Goal: Task Accomplishment & Management: Complete application form

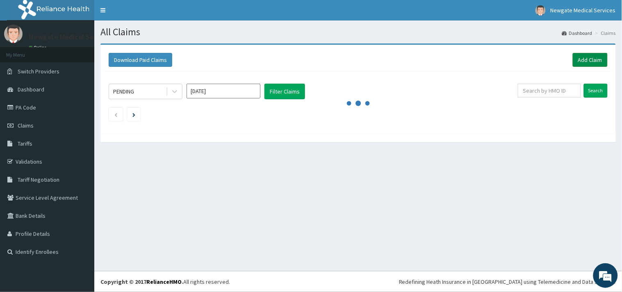
click at [595, 62] on link "Add Claim" at bounding box center [590, 60] width 35 height 14
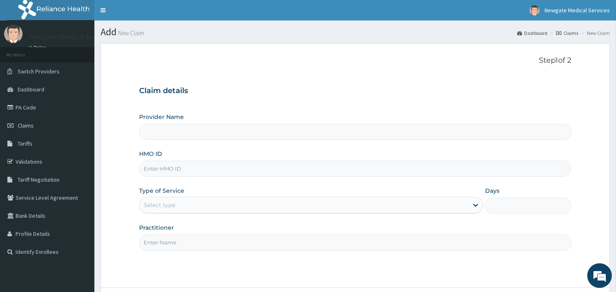
click at [166, 170] on input "HMO ID" at bounding box center [355, 169] width 432 height 16
type input "J"
type input "Newgate Medical Services Ltd - [GEOGRAPHIC_DATA]"
click at [167, 167] on input "/CJEE/" at bounding box center [355, 169] width 432 height 16
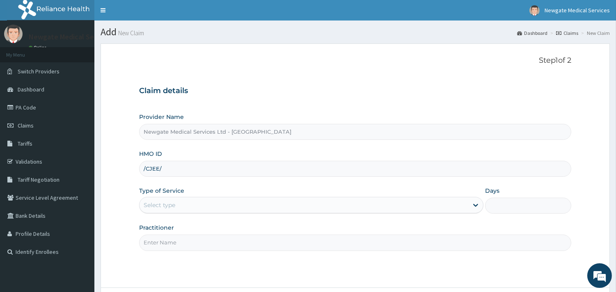
click at [167, 167] on input "/CJEE/" at bounding box center [355, 169] width 432 height 16
type input "JEE/10079/C"
click at [177, 206] on div "Select type" at bounding box center [303, 205] width 329 height 13
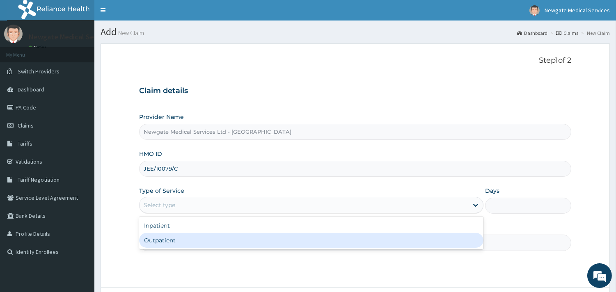
click at [167, 239] on div "Outpatient" at bounding box center [311, 240] width 344 height 15
type input "1"
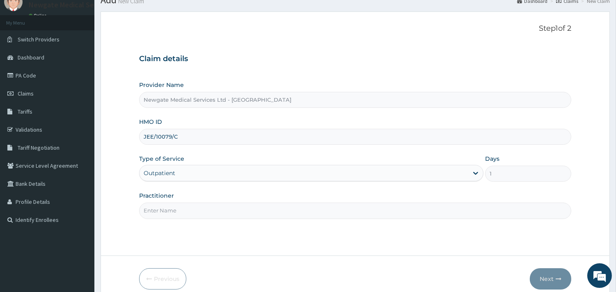
scroll to position [70, 0]
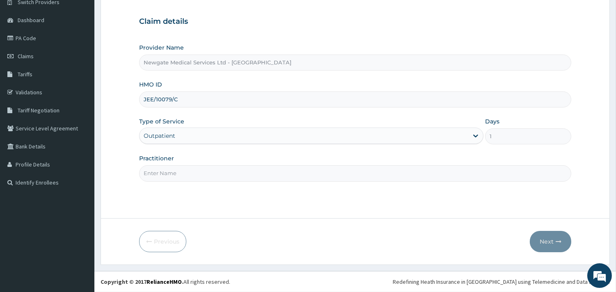
click at [189, 175] on input "Practitioner" at bounding box center [355, 173] width 432 height 16
type input "DR [PERSON_NAME]"
click at [543, 243] on button "Next" at bounding box center [550, 241] width 41 height 21
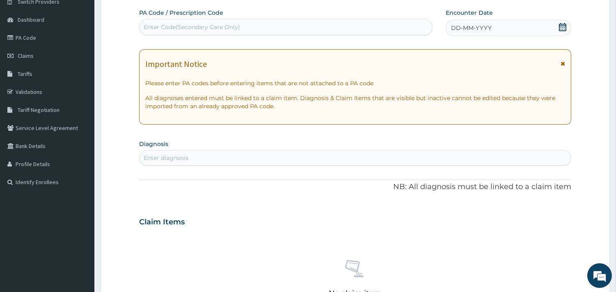
click at [180, 21] on div "Enter Code(Secondary Care Only)" at bounding box center [285, 27] width 292 height 13
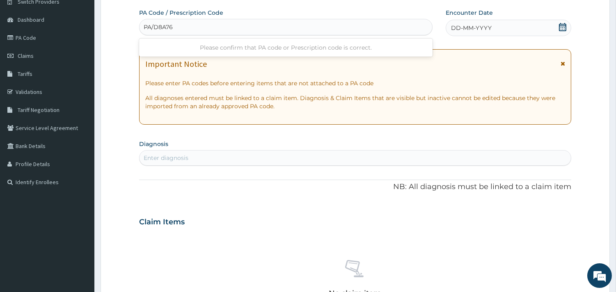
type input "PA/D8A766"
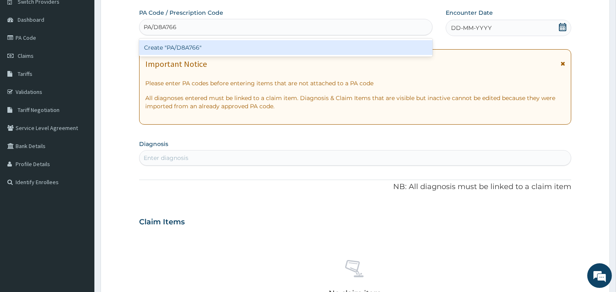
click at [180, 44] on div "Create "PA/D8A766"" at bounding box center [285, 47] width 293 height 15
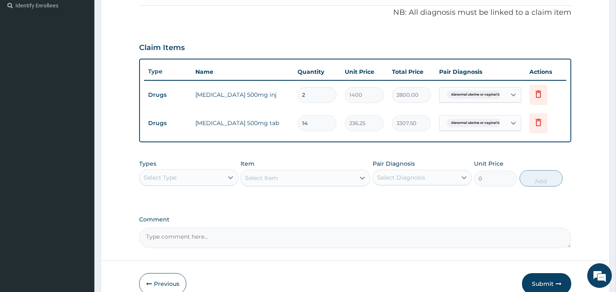
scroll to position [267, 0]
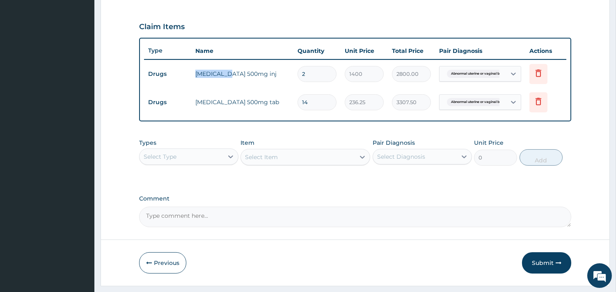
drag, startPoint x: 195, startPoint y: 72, endPoint x: 227, endPoint y: 74, distance: 32.0
click at [227, 74] on td "[MEDICAL_DATA] 500mg inj" at bounding box center [242, 74] width 102 height 16
copy td "tranexamic"
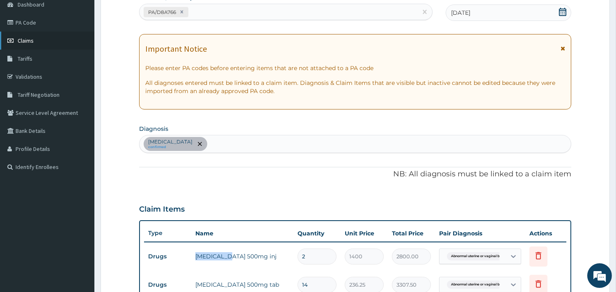
scroll to position [39, 0]
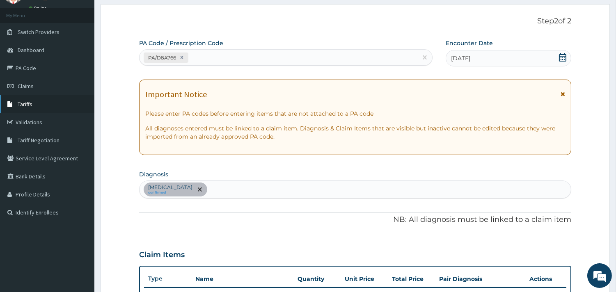
click at [18, 103] on span "Tariffs" at bounding box center [25, 103] width 15 height 7
click at [30, 101] on span "Tariffs" at bounding box center [25, 103] width 15 height 7
click at [22, 103] on span "Tariffs" at bounding box center [25, 103] width 15 height 7
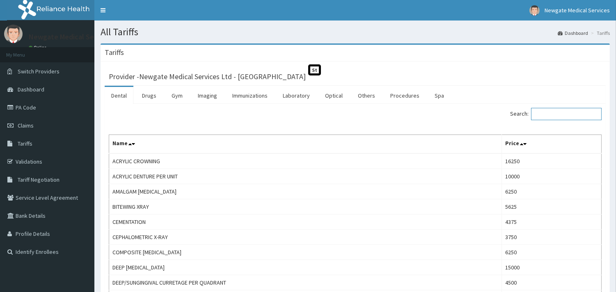
click at [559, 109] on input "Search:" at bounding box center [566, 114] width 71 height 12
click at [560, 112] on input "Search:" at bounding box center [566, 114] width 71 height 12
paste input "tranexamic"
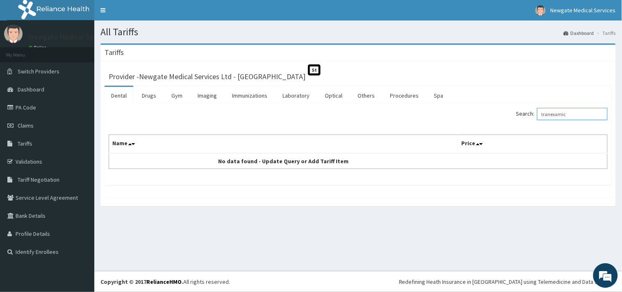
click at [581, 118] on input "tranexamic" at bounding box center [572, 114] width 71 height 12
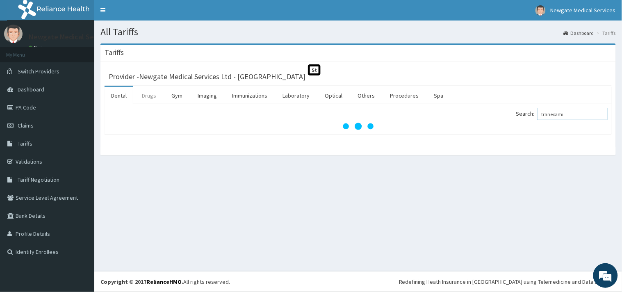
type input "tranexami"
click at [145, 94] on link "Drugs" at bounding box center [148, 95] width 27 height 17
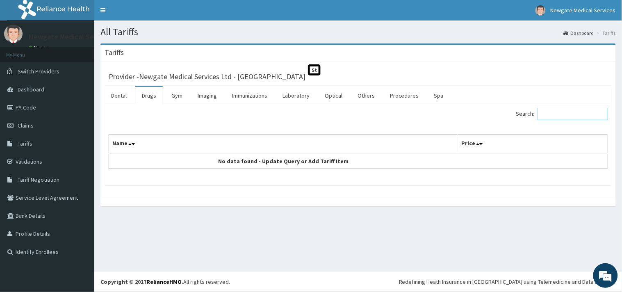
click at [555, 115] on input "Search:" at bounding box center [572, 114] width 71 height 12
paste input "tranexamic"
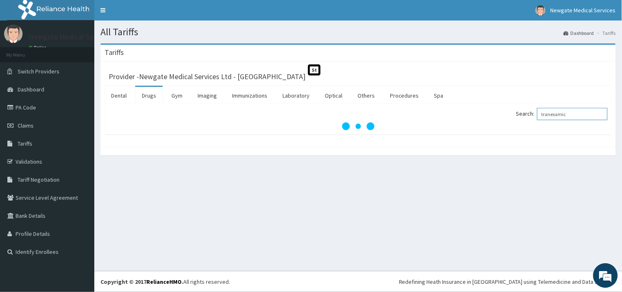
type input "tranexamic"
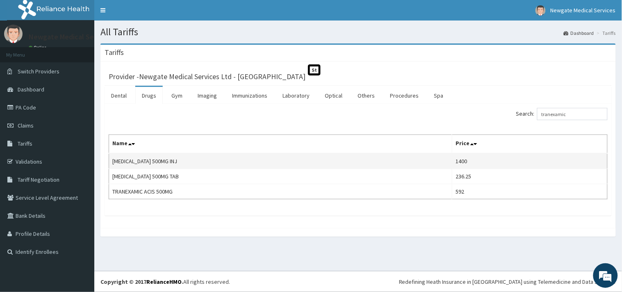
drag, startPoint x: 112, startPoint y: 158, endPoint x: 219, endPoint y: 166, distance: 106.9
click at [219, 166] on td "TRANEXAMIC ACID 500MG INJ" at bounding box center [280, 161] width 343 height 16
copy td "TRANEXAMIC ACID 500MG INJ"
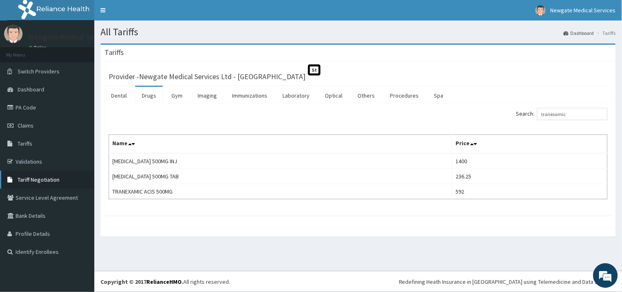
click at [35, 177] on span "Tariff Negotiation" at bounding box center [39, 179] width 42 height 7
click at [35, 179] on span "Tariff Negotiation" at bounding box center [39, 179] width 42 height 7
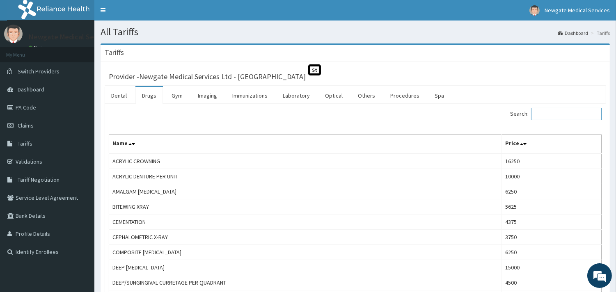
paste input "[MEDICAL_DATA] 500MG INJ"
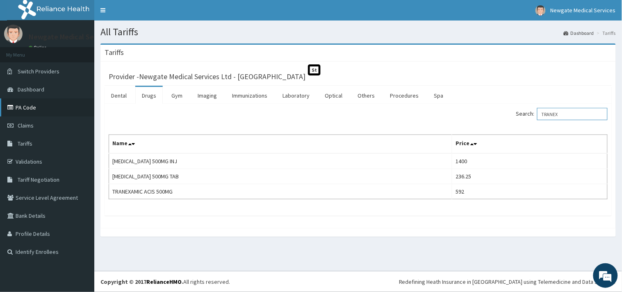
type input "TRANEX"
click at [29, 107] on link "PA Code" at bounding box center [47, 107] width 94 height 18
click at [25, 108] on link "PA Code" at bounding box center [47, 107] width 94 height 18
